Goal: Information Seeking & Learning: Learn about a topic

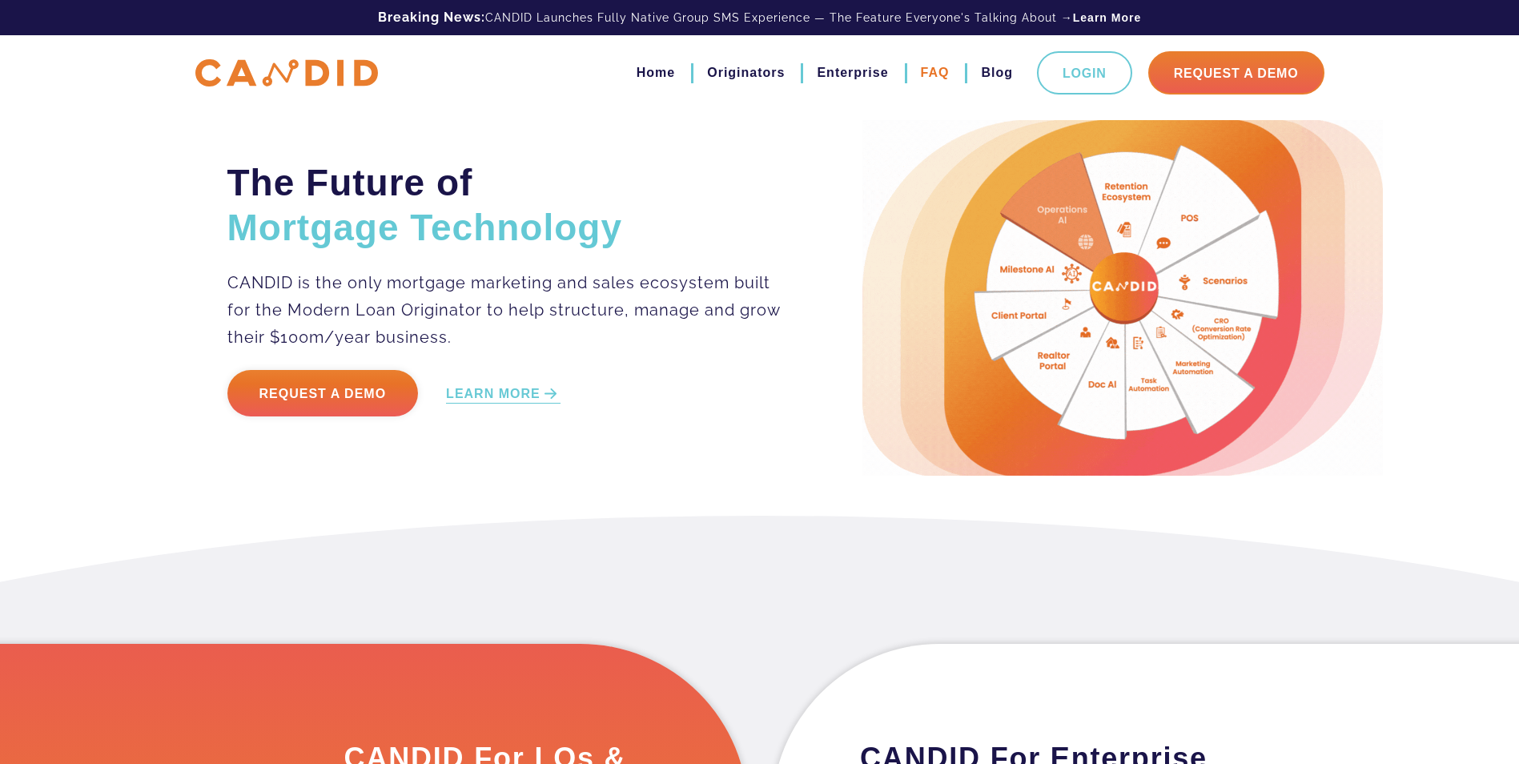
click at [933, 74] on link "FAQ" at bounding box center [935, 72] width 29 height 27
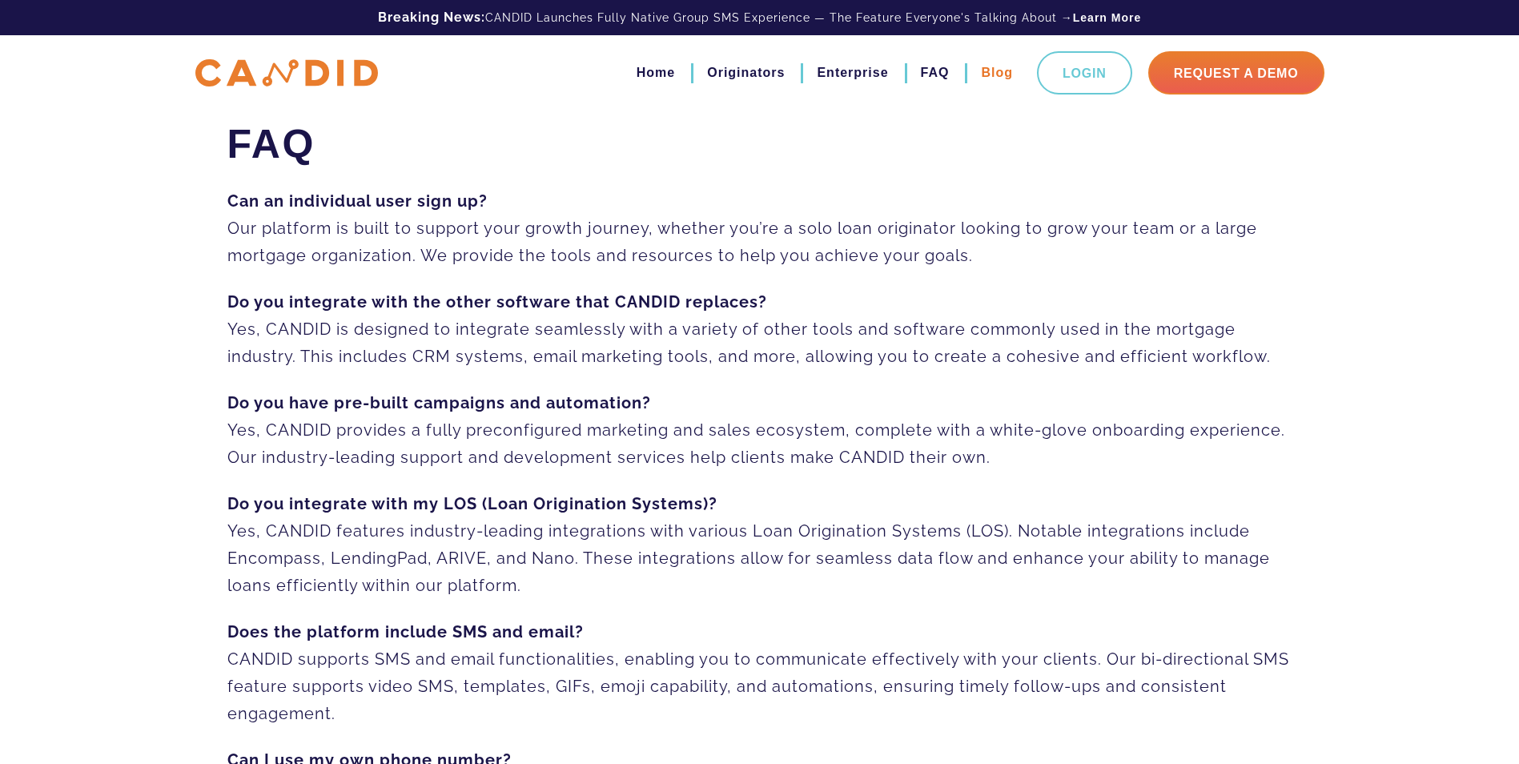
click at [992, 67] on link "Blog" at bounding box center [997, 72] width 32 height 27
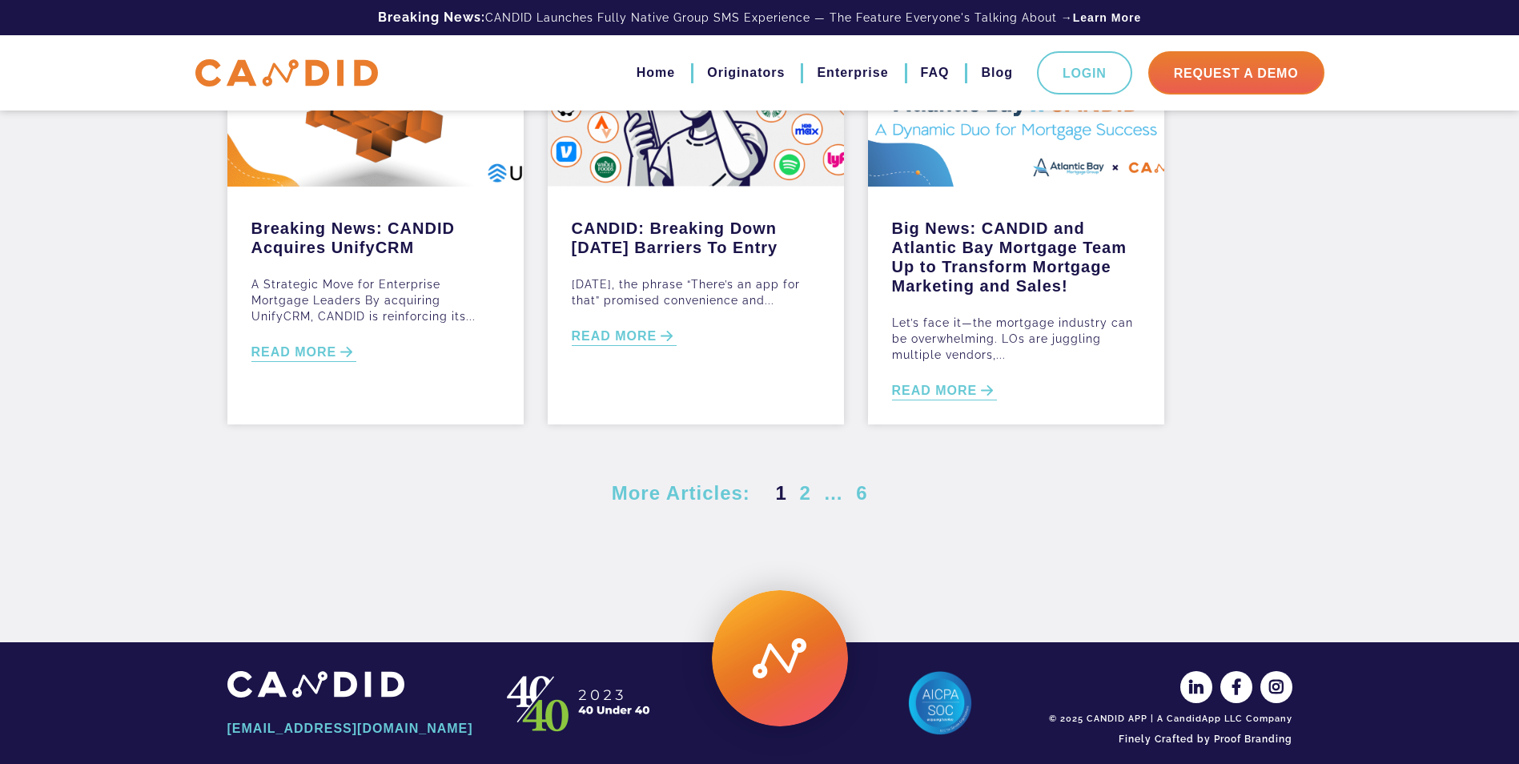
scroll to position [677, 0]
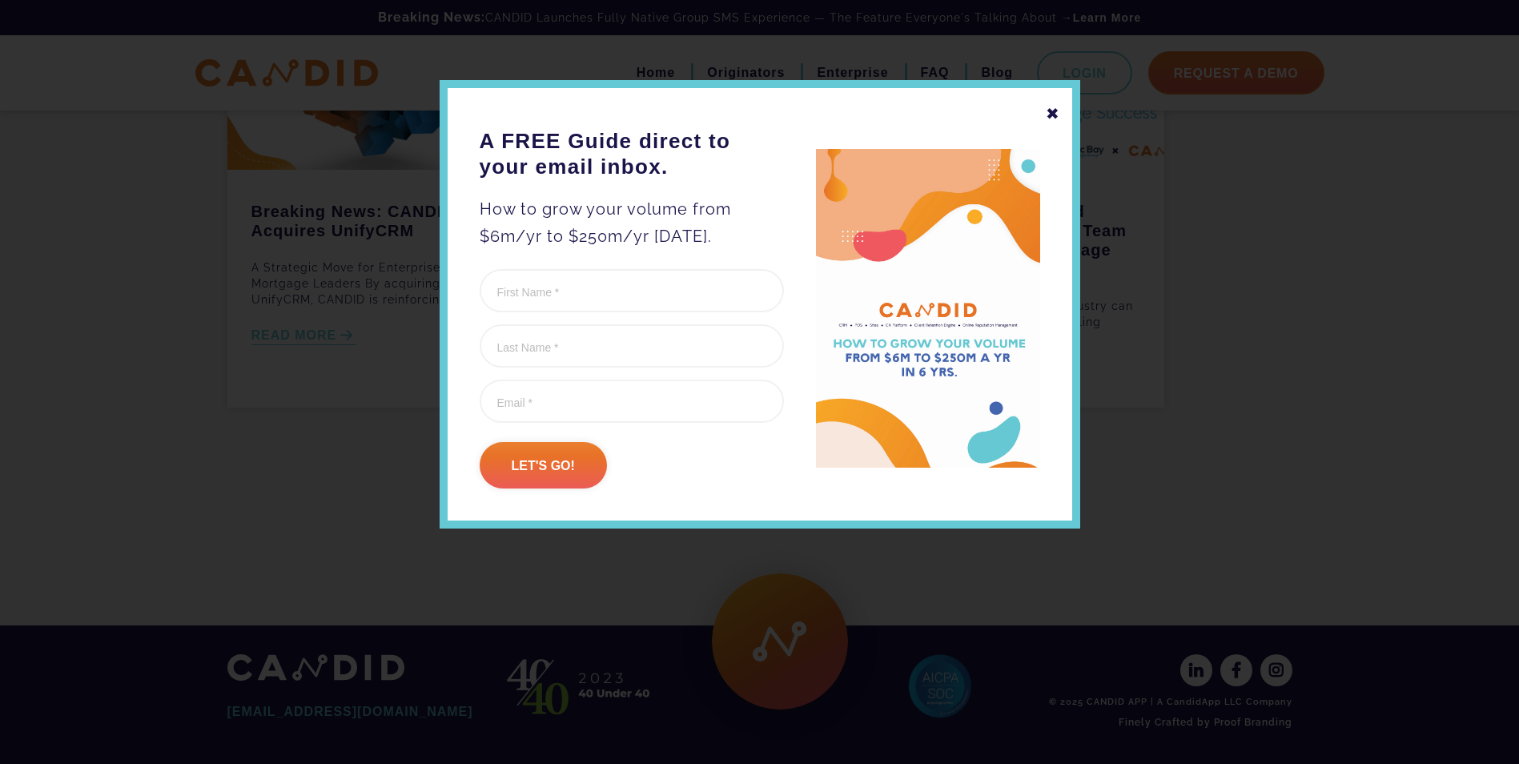
click at [1052, 118] on div "✖" at bounding box center [1052, 113] width 14 height 27
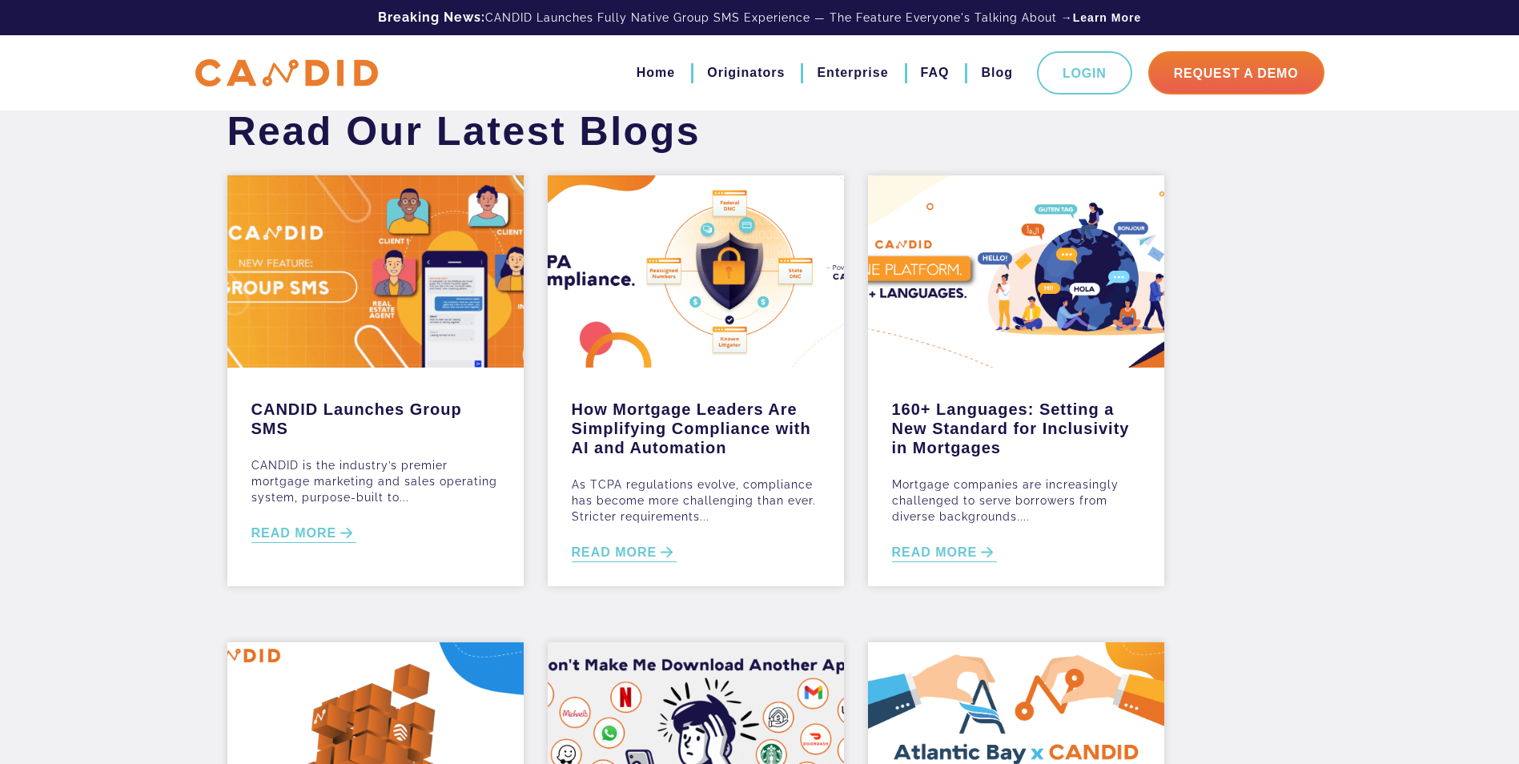
scroll to position [0, 0]
